Goal: Information Seeking & Learning: Learn about a topic

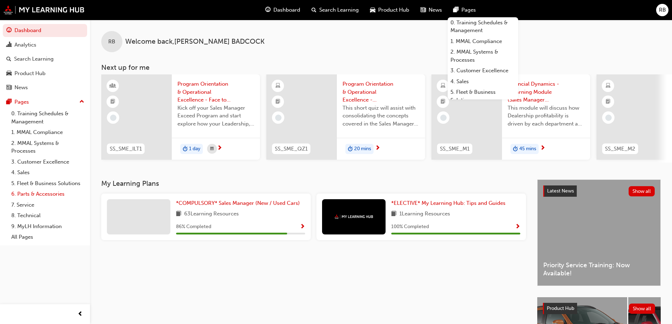
click at [37, 193] on link "6. Parts & Accessories" at bounding box center [47, 194] width 79 height 11
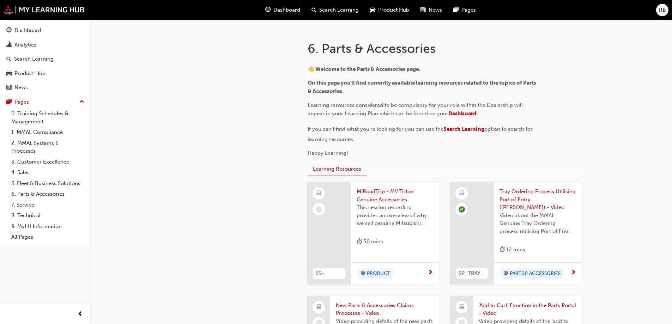
scroll to position [176, 0]
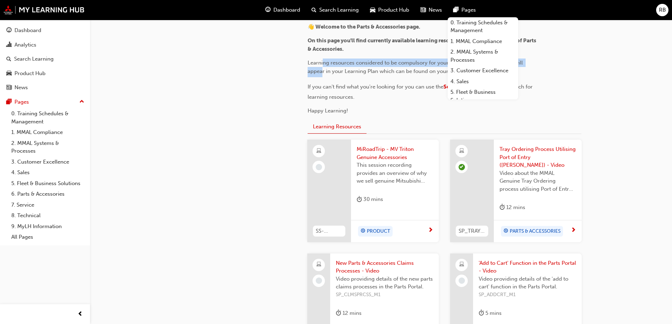
click at [323, 66] on p "Learning resources considered to be compulsory for your role within the Dealers…" at bounding box center [422, 68] width 229 height 19
click at [324, 54] on div "👋 Welcome to the Parts & Accessories page. On this page you'll find currently a…" at bounding box center [422, 69] width 229 height 92
click at [384, 52] on p "On this page you'll find currently available learning resources related to the …" at bounding box center [422, 44] width 229 height 17
